Goal: Complete application form

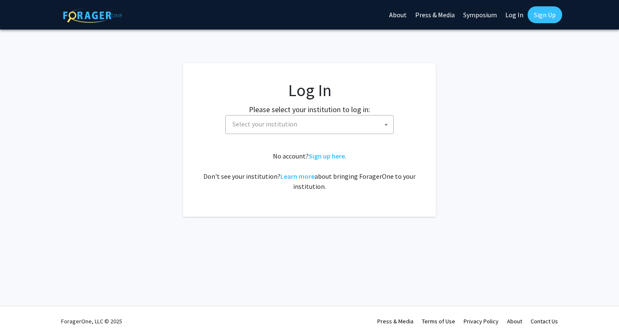
select select
click at [274, 124] on span "Select your institution" at bounding box center [264, 124] width 65 height 8
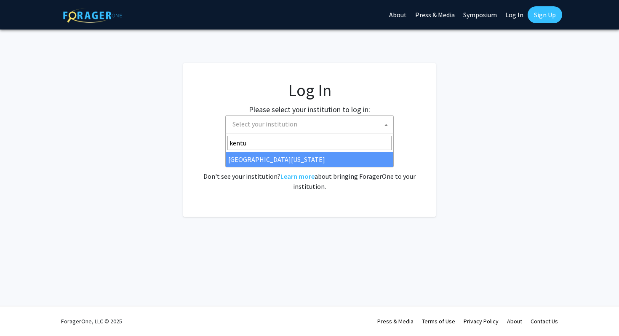
type input "kentu"
select select "13"
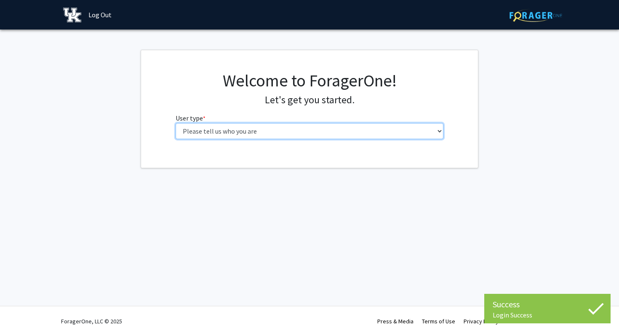
click at [237, 134] on select "Please tell us who you are Undergraduate Student Master's Student Doctoral Cand…" at bounding box center [310, 131] width 268 height 16
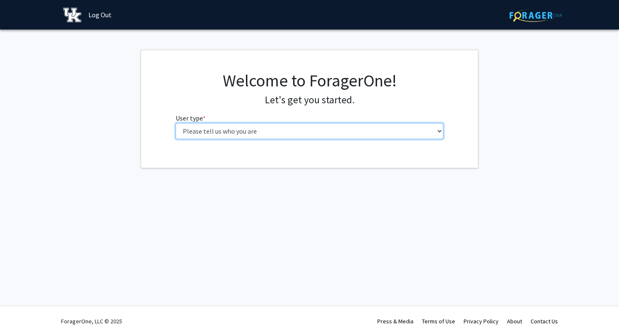
select select "1: undergrad"
click at [176, 123] on select "Please tell us who you are Undergraduate Student Master's Student Doctoral Cand…" at bounding box center [310, 131] width 268 height 16
